Goal: Check status

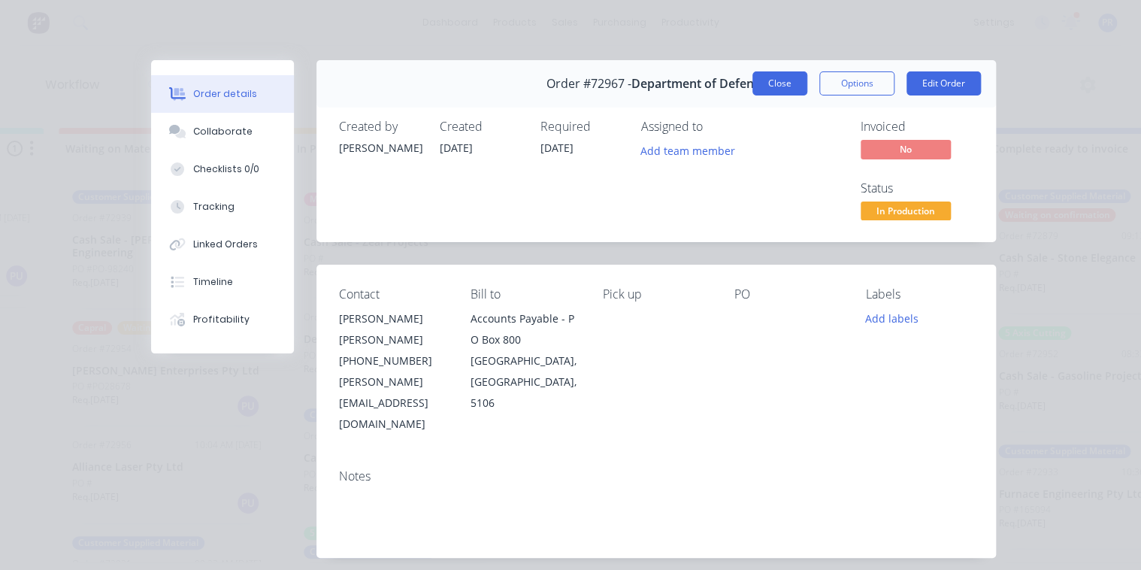
drag, startPoint x: 780, startPoint y: 81, endPoint x: 791, endPoint y: 89, distance: 12.9
click at [781, 81] on button "Close" at bounding box center [779, 83] width 55 height 24
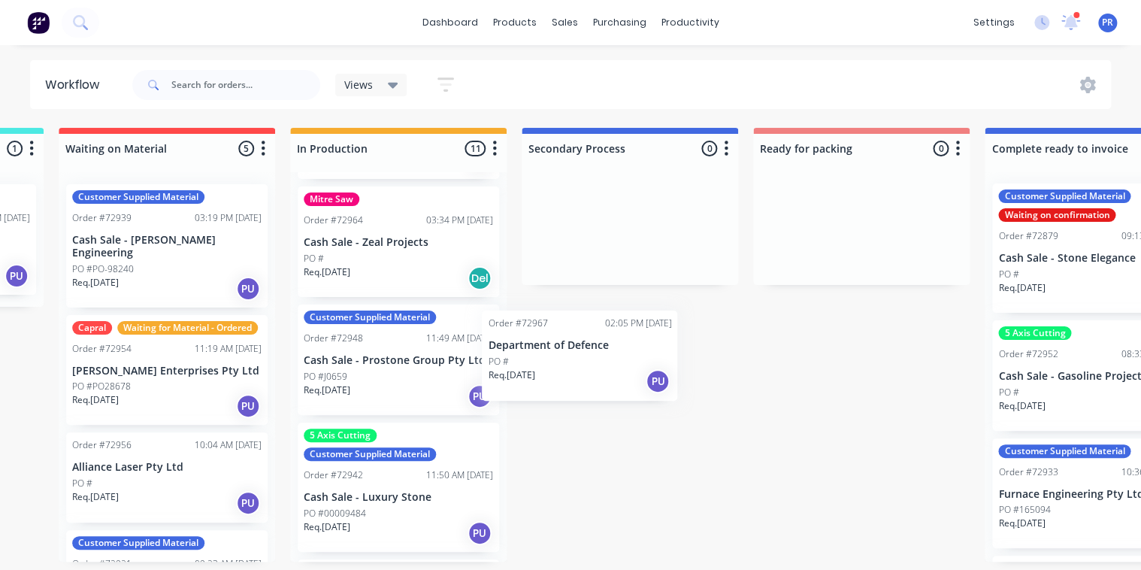
scroll to position [421, 9]
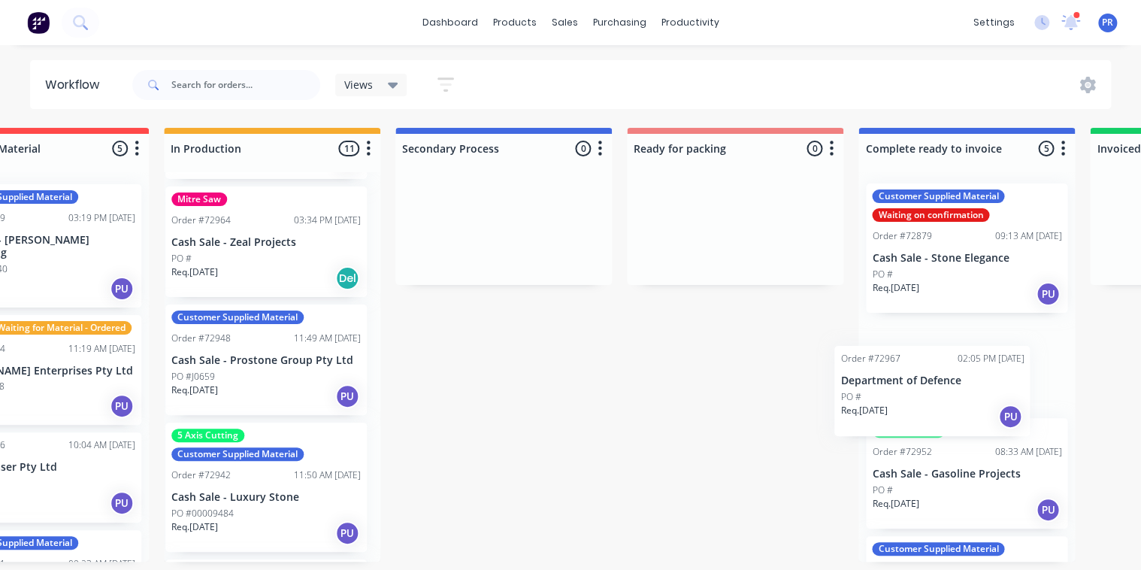
drag, startPoint x: 364, startPoint y: 350, endPoint x: 933, endPoint y: 374, distance: 569.5
click at [921, 395] on div "Submitted 1 Status colour #273444 hex #273444 Save Cancel Summaries Total order…" at bounding box center [788, 345] width 2725 height 434
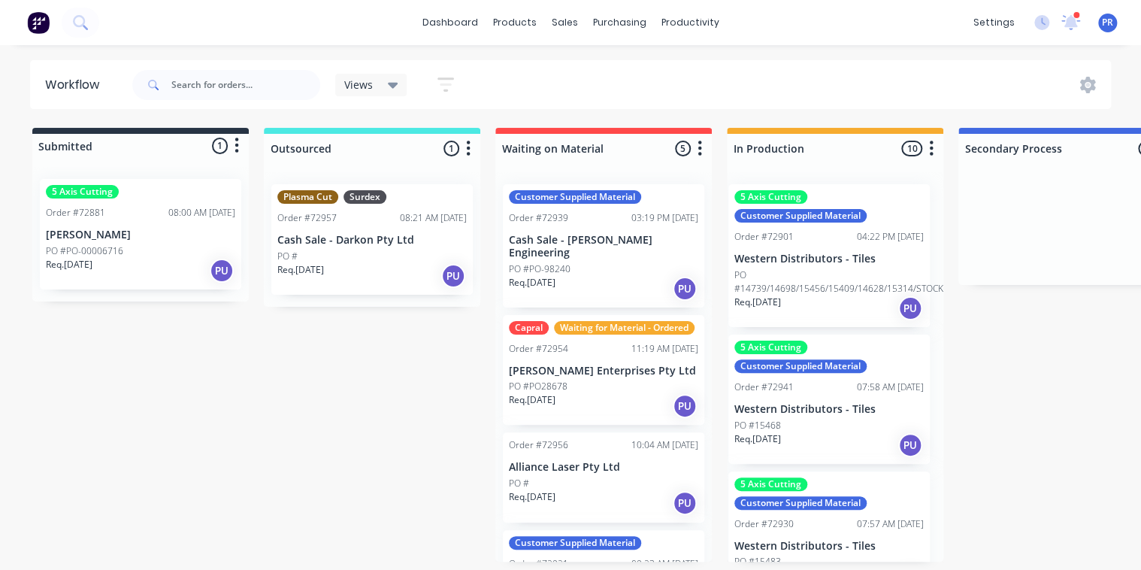
scroll to position [0, 0]
click at [940, 144] on button "button" at bounding box center [931, 149] width 18 height 18
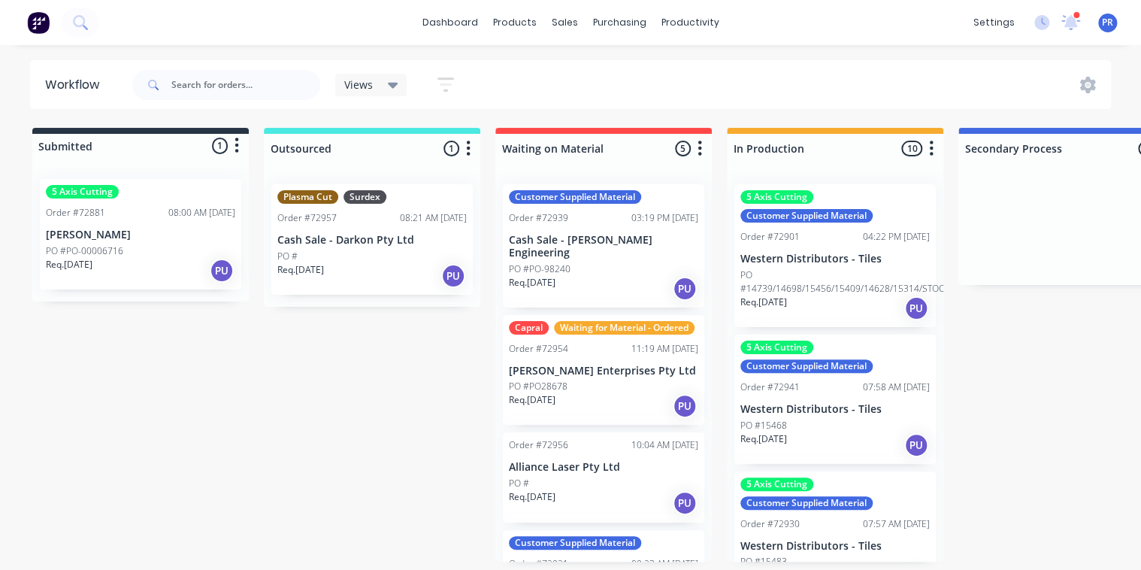
click at [934, 146] on button "button" at bounding box center [931, 149] width 18 height 18
click at [907, 258] on button "Sort By" at bounding box center [865, 255] width 150 height 25
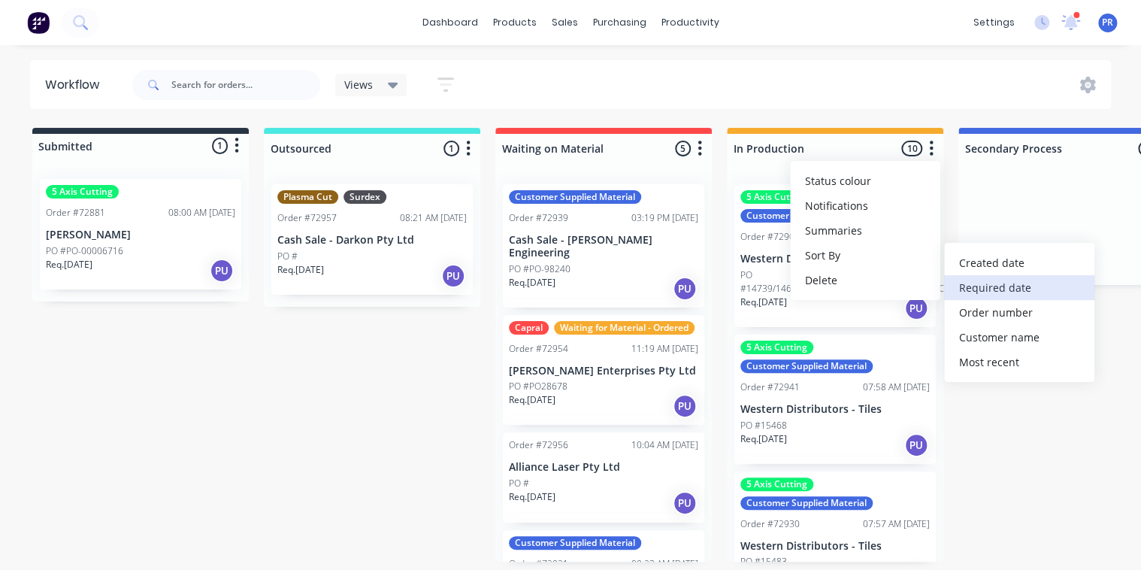
click at [989, 291] on date "Required date" at bounding box center [1019, 287] width 150 height 25
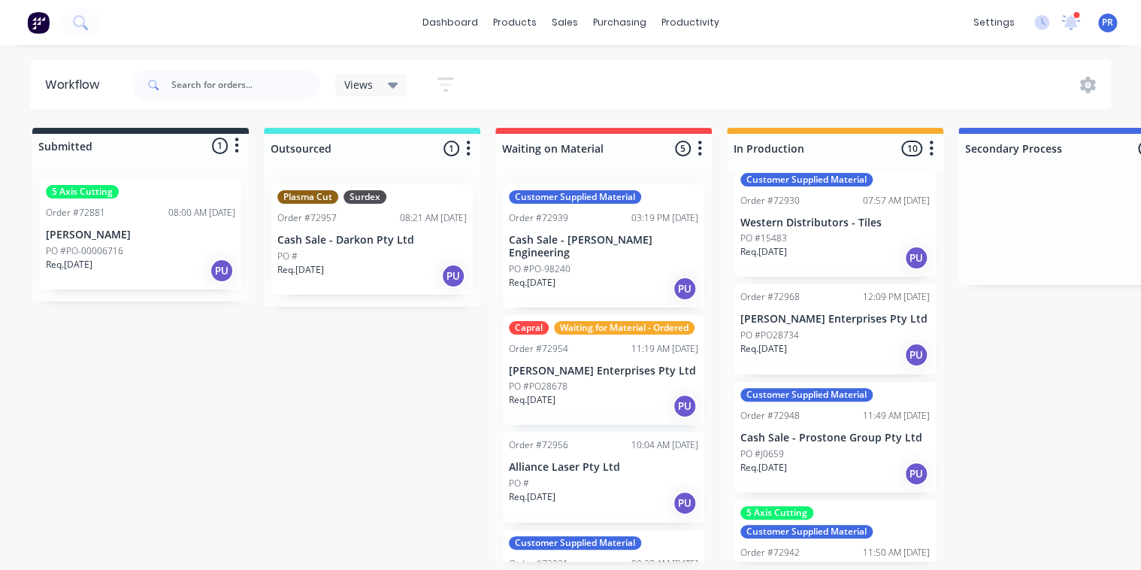
scroll to position [361, 0]
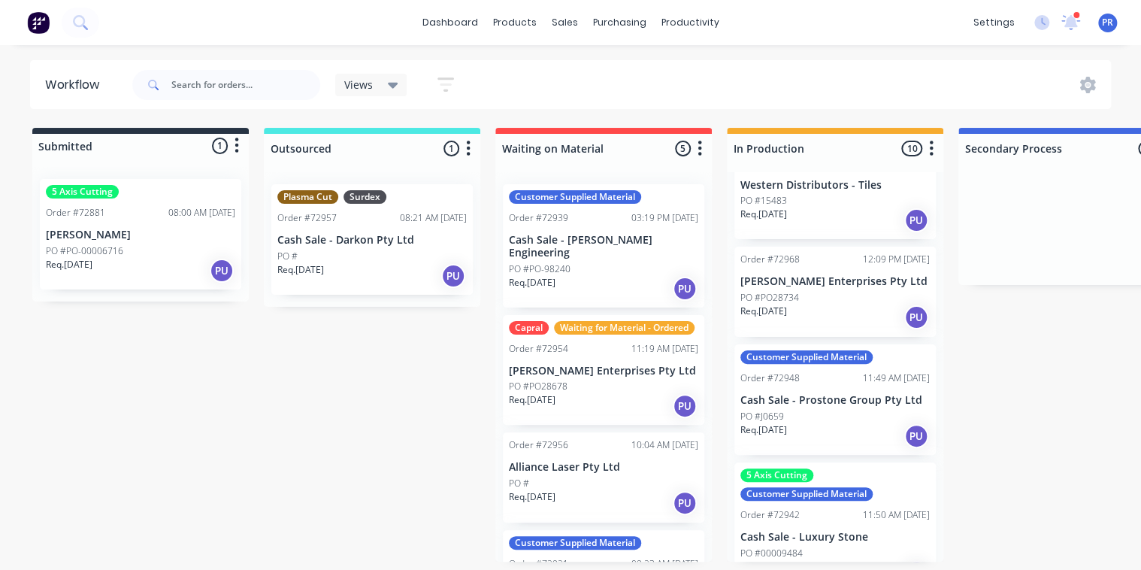
click at [767, 283] on p "[PERSON_NAME] Enterprises Pty Ltd" at bounding box center [834, 281] width 189 height 13
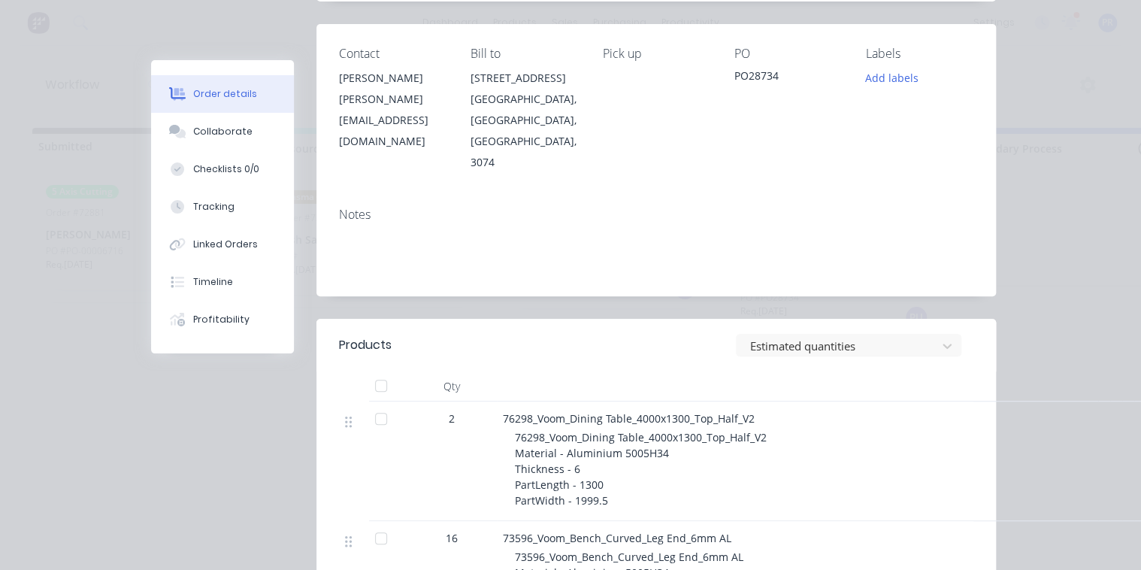
scroll to position [0, 0]
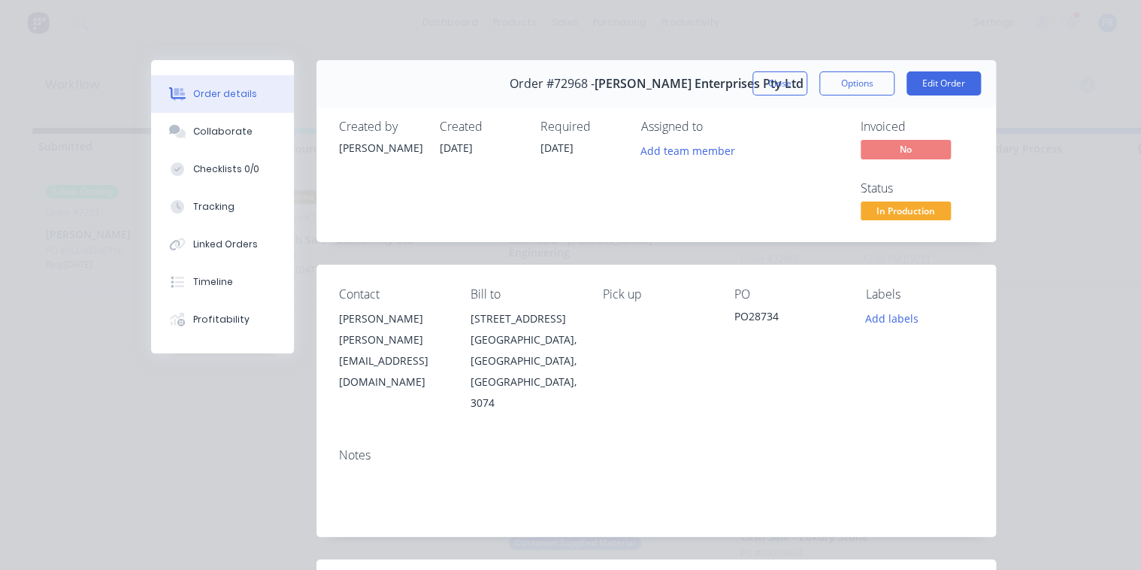
click at [779, 76] on button "Close" at bounding box center [779, 83] width 55 height 24
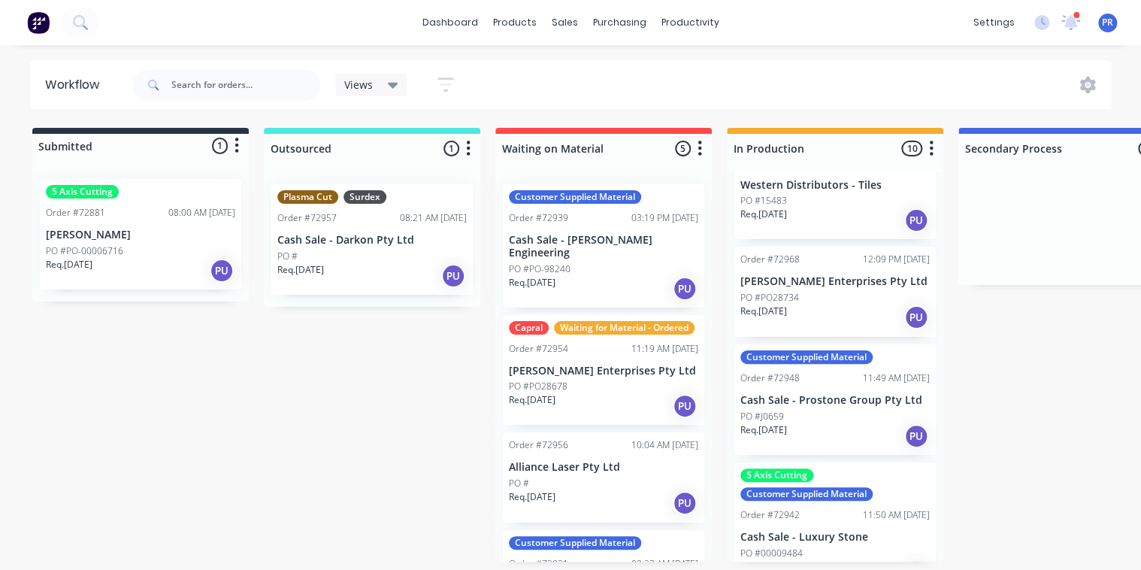
click at [555, 385] on p "PO #PO28678" at bounding box center [538, 387] width 59 height 14
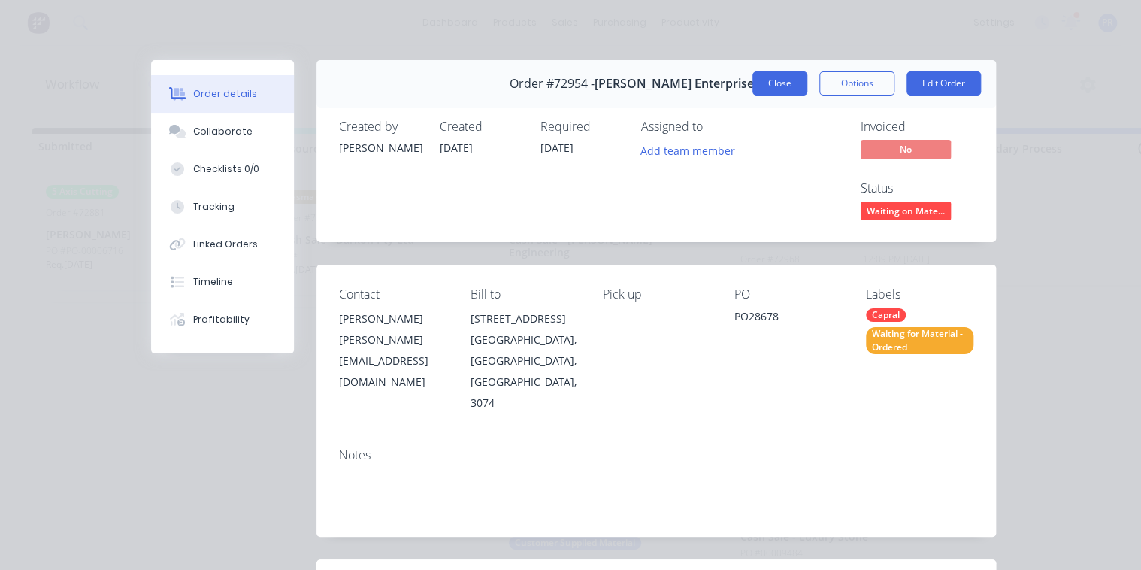
click at [779, 89] on button "Close" at bounding box center [779, 83] width 55 height 24
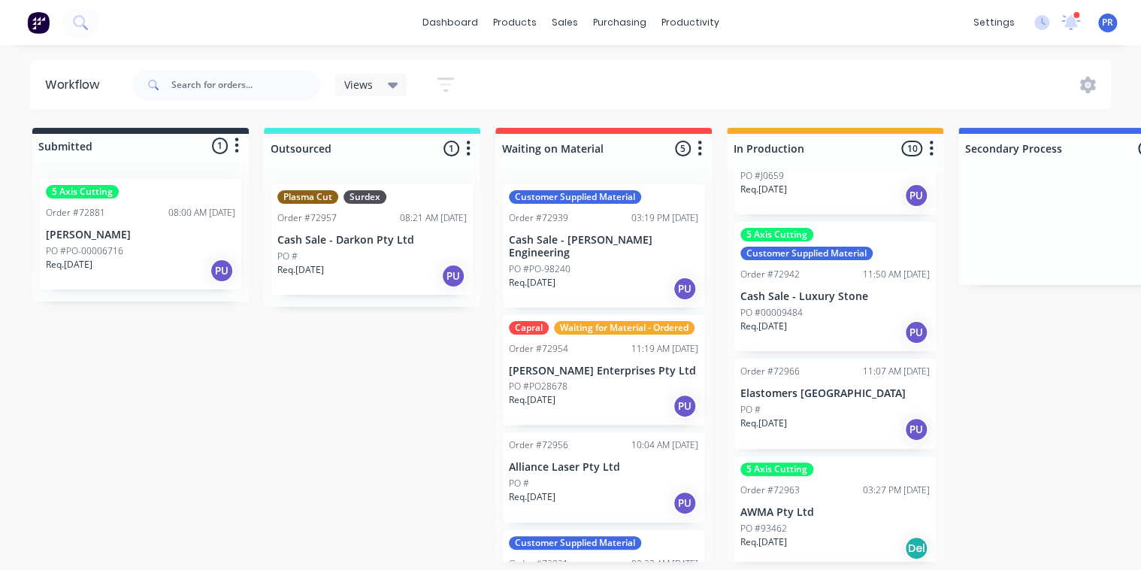
scroll to position [661, 0]
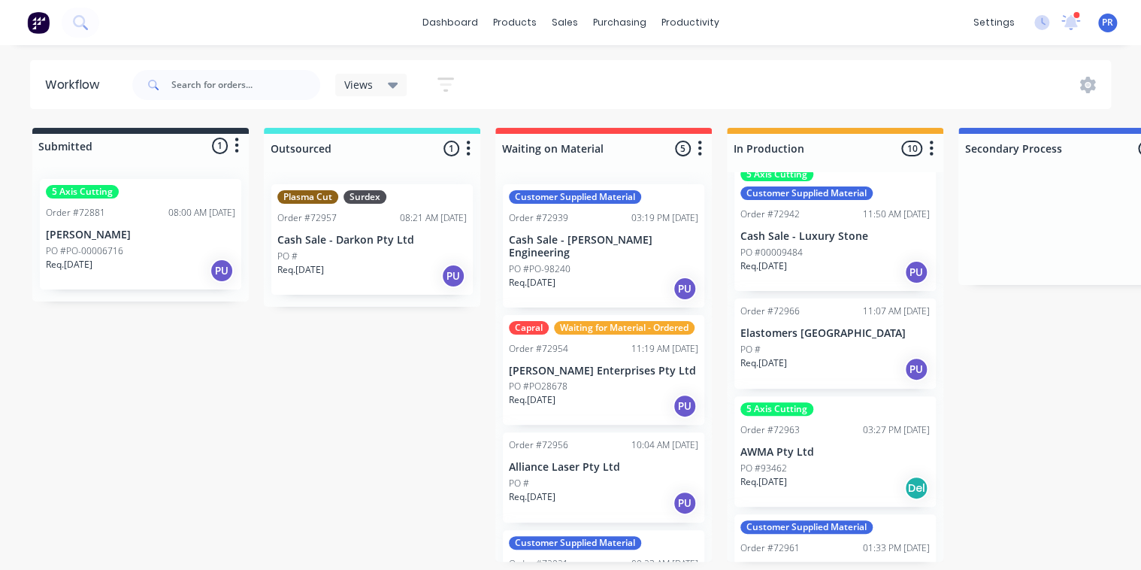
click at [832, 343] on div "PO #" at bounding box center [834, 350] width 189 height 14
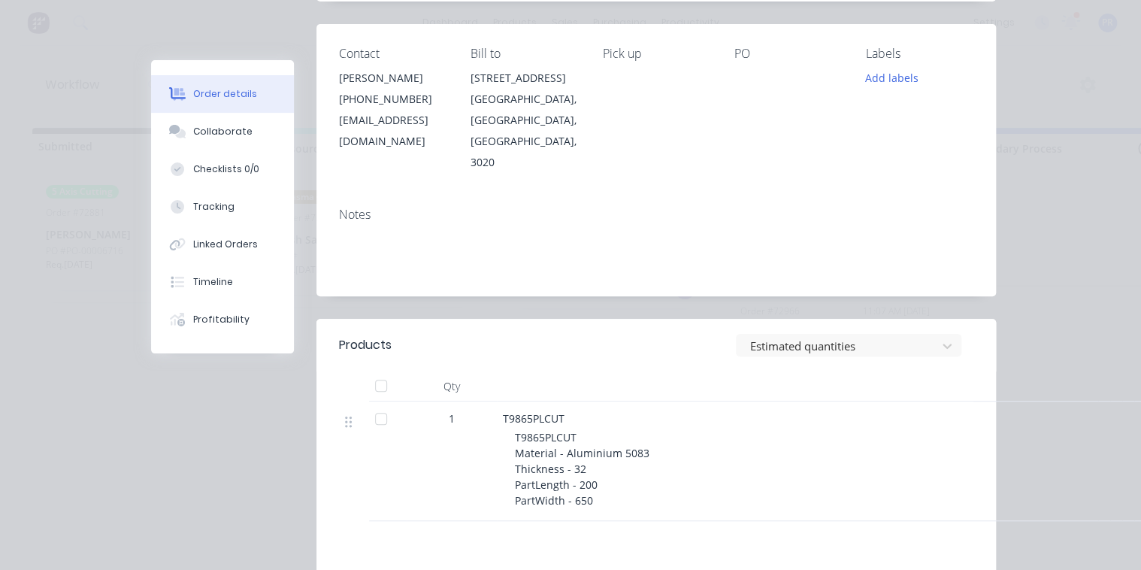
scroll to position [0, 0]
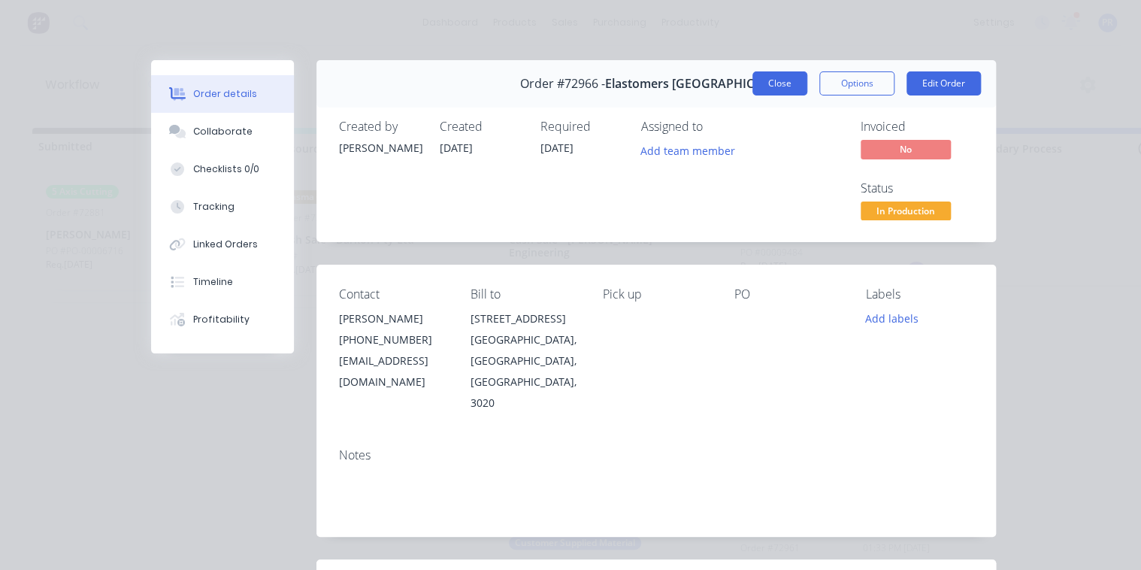
click at [776, 80] on button "Close" at bounding box center [779, 83] width 55 height 24
